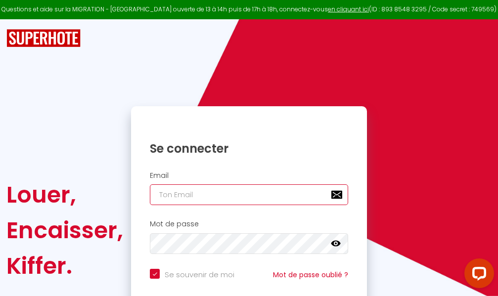
click at [266, 191] on input "email" at bounding box center [249, 194] width 198 height 21
type input "m"
checkbox input "true"
type input "ma"
checkbox input "true"
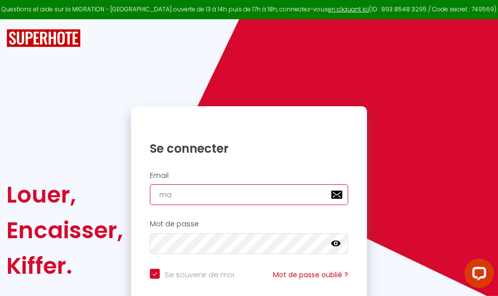
type input "mar"
checkbox input "true"
type input "marc"
checkbox input "true"
type input "marcd"
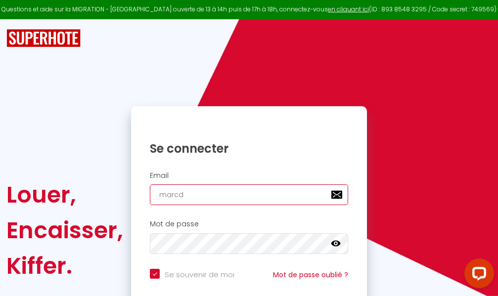
checkbox input "true"
type input "marcdp"
checkbox input "true"
type input "marcdpo"
checkbox input "true"
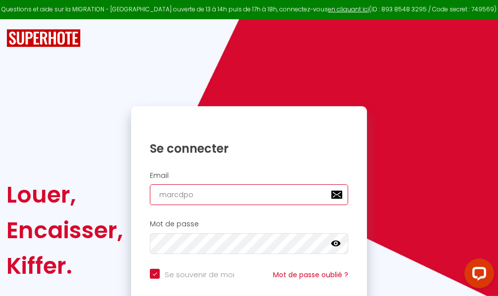
type input "marcdpoz"
checkbox input "true"
type input "marcdpoz."
checkbox input "true"
type input "marcdpoz.l"
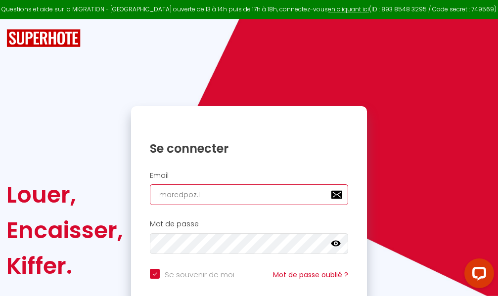
checkbox input "true"
type input "marcdpoz.lo"
checkbox input "true"
type input "marcdpoz.loc"
checkbox input "true"
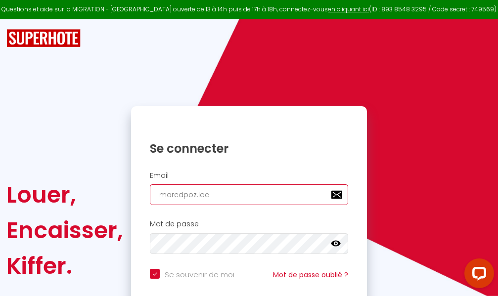
type input "marcdpoz.loca"
checkbox input "true"
type input "marcdpoz.locat"
checkbox input "true"
type input "marcdpoz.locati"
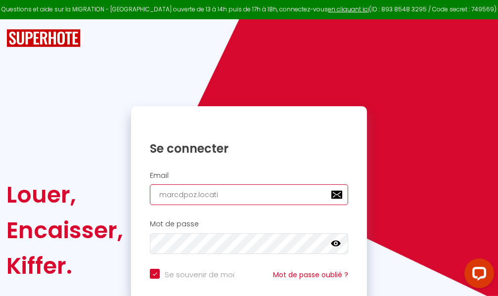
checkbox input "true"
type input "marcdpoz.locatio"
checkbox input "true"
type input "marcdpoz.location"
checkbox input "true"
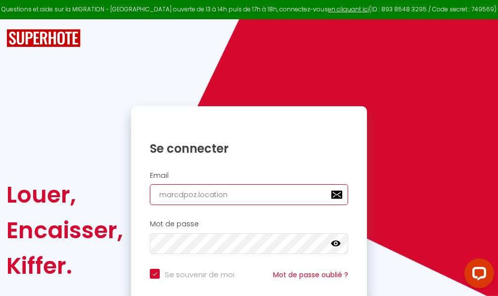
type input "marcdpoz.location@"
checkbox input "true"
type input "marcdpoz.location@g"
checkbox input "true"
type input "marcdpoz.location@gm"
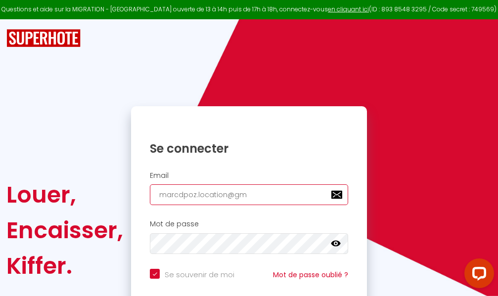
checkbox input "true"
type input "marcdpoz.location@gma"
checkbox input "true"
type input "marcdpoz.location@gmai"
checkbox input "true"
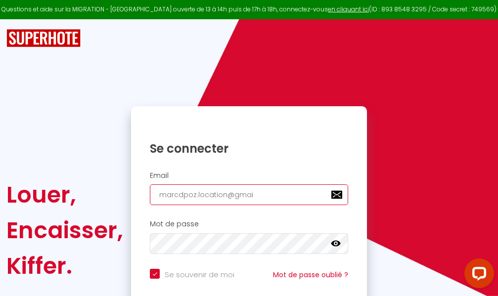
type input "[EMAIL_ADDRESS]"
checkbox input "true"
type input "[EMAIL_ADDRESS]."
checkbox input "true"
type input "marcdpoz.location@gmail.c"
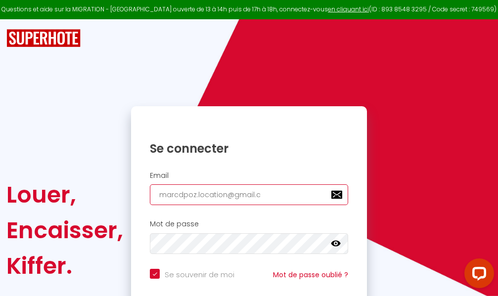
checkbox input "true"
type input "[EMAIL_ADDRESS][DOMAIN_NAME]"
checkbox input "true"
type input "[EMAIL_ADDRESS][DOMAIN_NAME]"
checkbox input "true"
